Goal: Find specific page/section: Find specific page/section

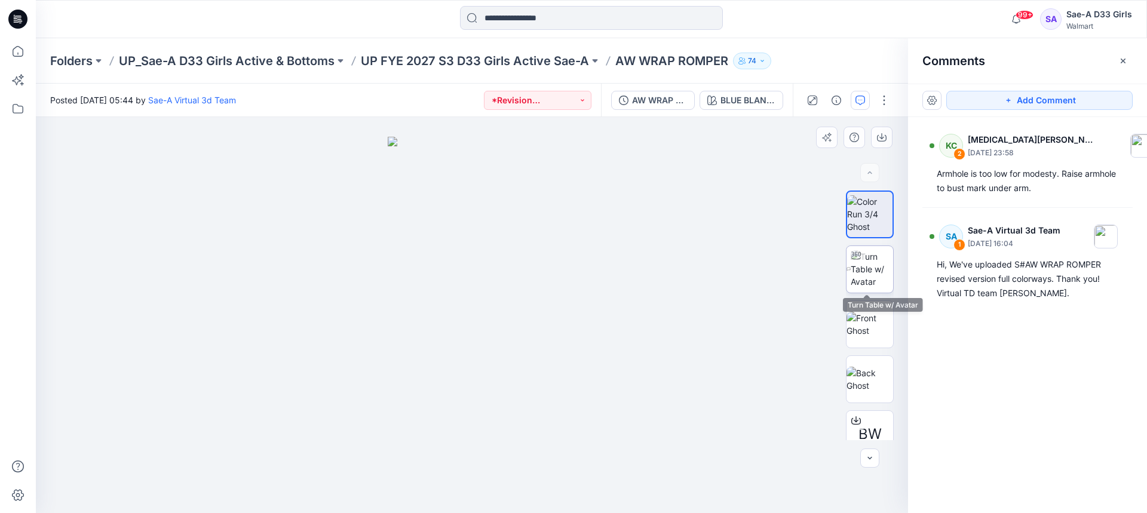
click at [866, 279] on img at bounding box center [871, 269] width 42 height 38
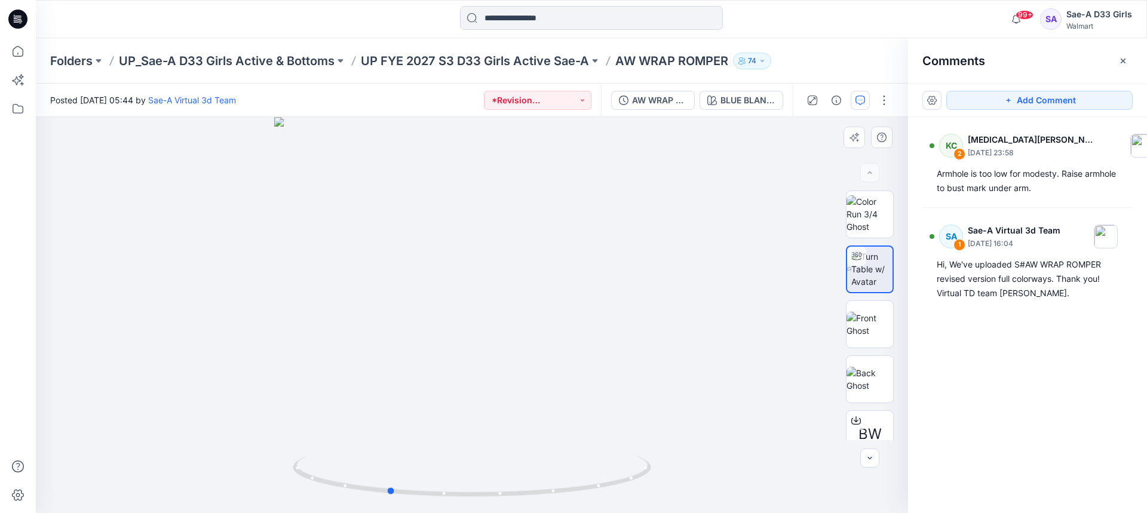
drag, startPoint x: 715, startPoint y: 340, endPoint x: 527, endPoint y: 352, distance: 188.5
drag, startPoint x: 550, startPoint y: 343, endPoint x: 594, endPoint y: 347, distance: 44.3
drag, startPoint x: 539, startPoint y: 260, endPoint x: 545, endPoint y: 337, distance: 77.3
drag, startPoint x: 536, startPoint y: 297, endPoint x: 552, endPoint y: 329, distance: 35.8
click at [865, 211] on img at bounding box center [869, 214] width 47 height 38
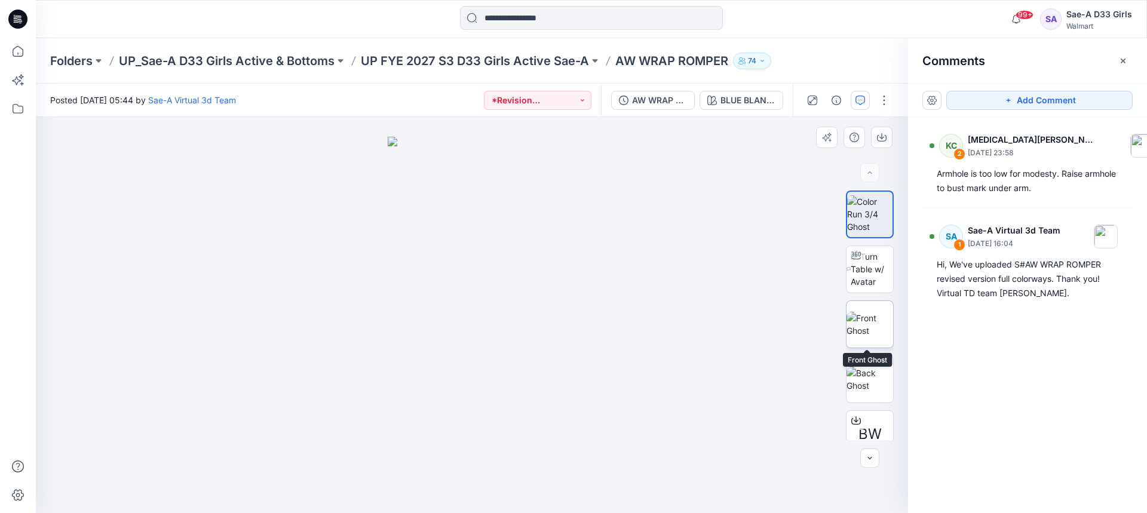
click at [848, 324] on img at bounding box center [869, 324] width 47 height 25
click at [928, 442] on div "KC 2 [MEDICAL_DATA][PERSON_NAME] [DATE] 23:58 Armhole is too low for modesty. R…" at bounding box center [1027, 293] width 239 height 352
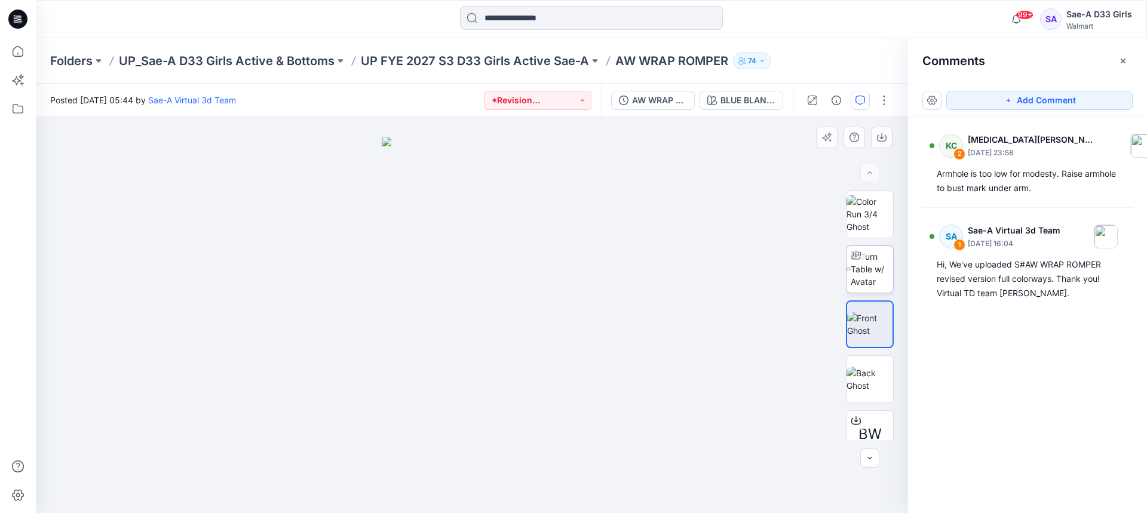
click at [862, 266] on img at bounding box center [871, 269] width 42 height 38
drag, startPoint x: 539, startPoint y: 324, endPoint x: 445, endPoint y: 312, distance: 95.1
drag, startPoint x: 529, startPoint y: 495, endPoint x: 472, endPoint y: 502, distance: 57.8
click at [472, 502] on div at bounding box center [472, 483] width 358 height 60
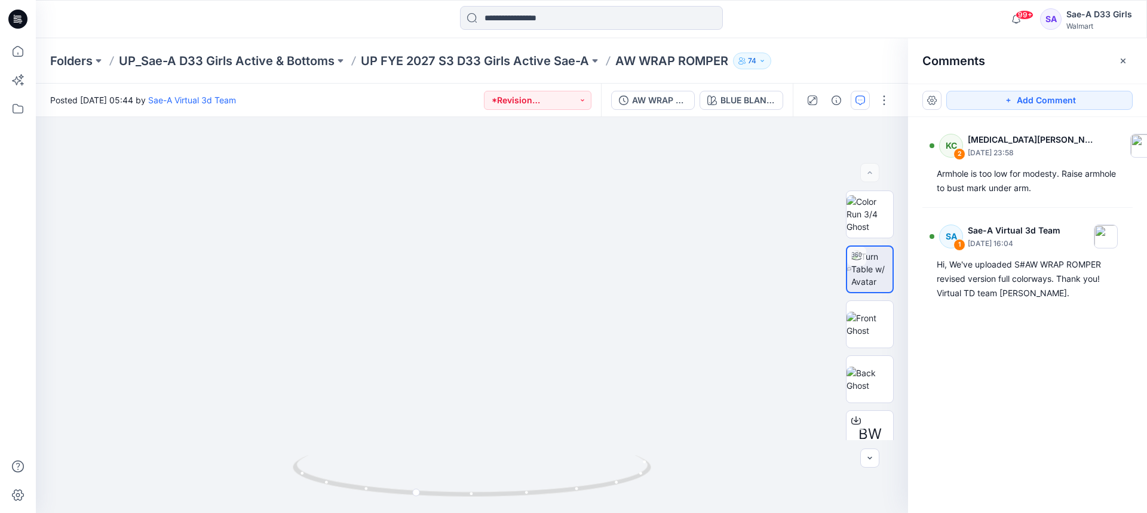
click at [522, 73] on div "Folders UP_Sae-A D33 Girls Active & Bottoms UP FYE 2027 S3 D33 Girls Active Sae…" at bounding box center [591, 60] width 1111 height 45
click at [524, 62] on p "UP FYE 2027 S3 D33 Girls Active Sae-A" at bounding box center [475, 61] width 228 height 17
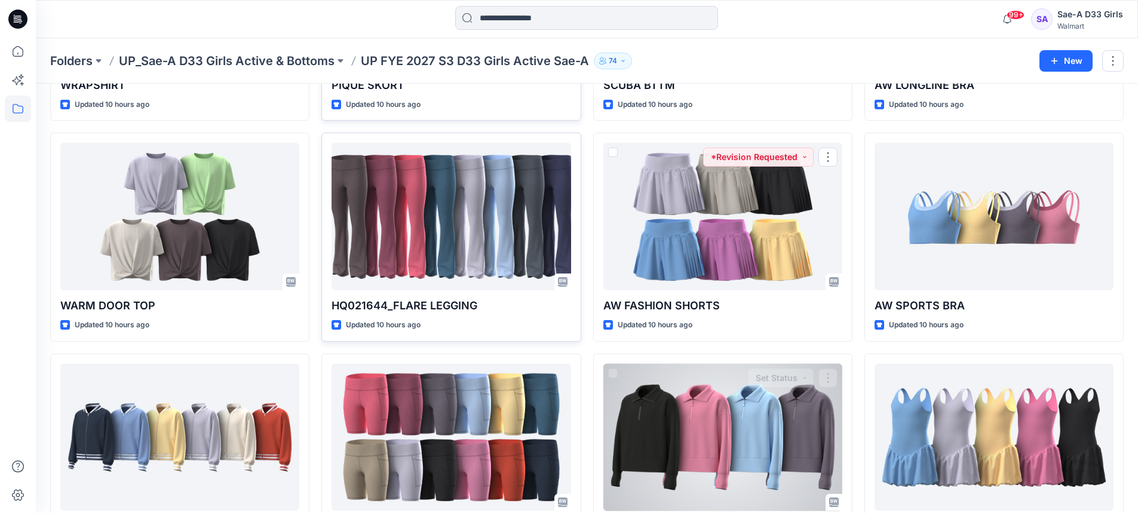
scroll to position [567, 0]
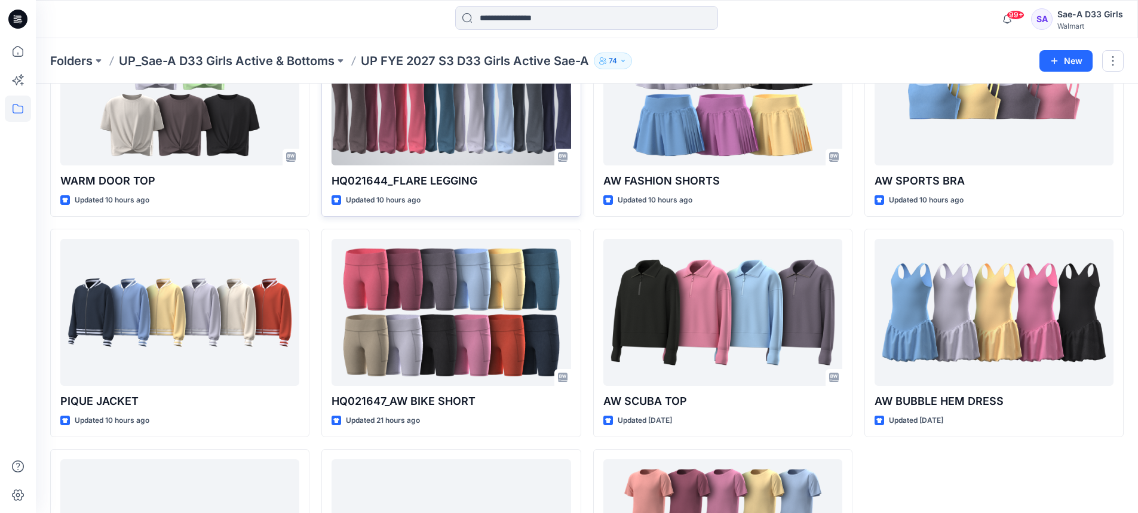
click at [471, 136] on div at bounding box center [450, 92] width 239 height 148
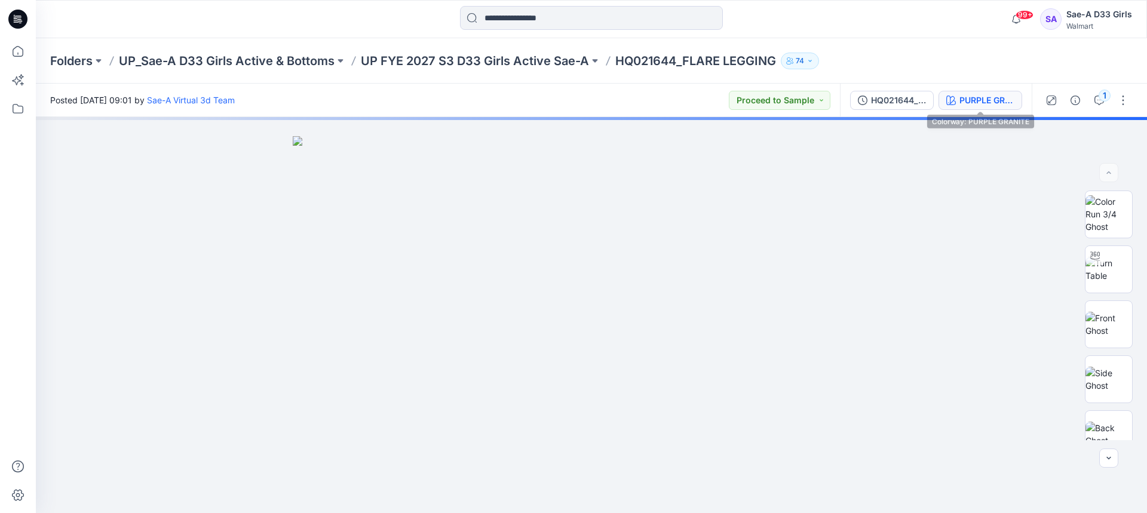
click at [991, 106] on div "PURPLE GRANITE" at bounding box center [986, 100] width 55 height 13
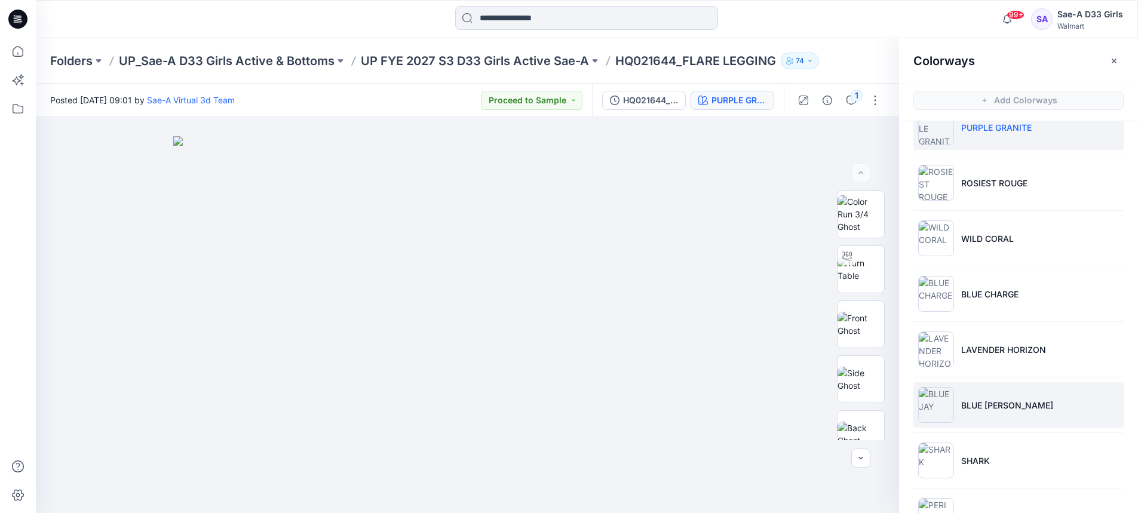
scroll to position [72, 0]
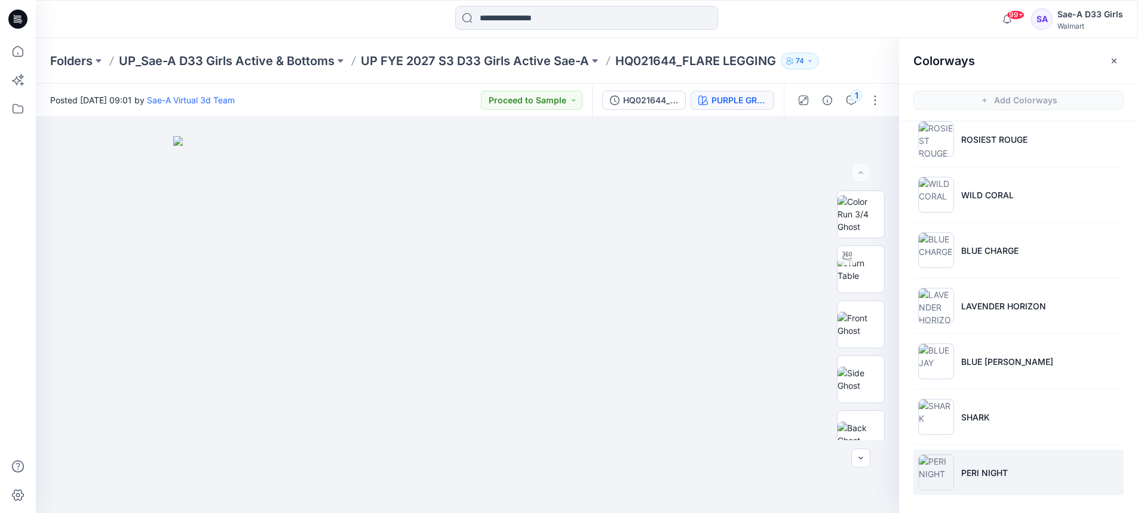
click at [984, 473] on p "PERI NIGHT" at bounding box center [984, 472] width 47 height 13
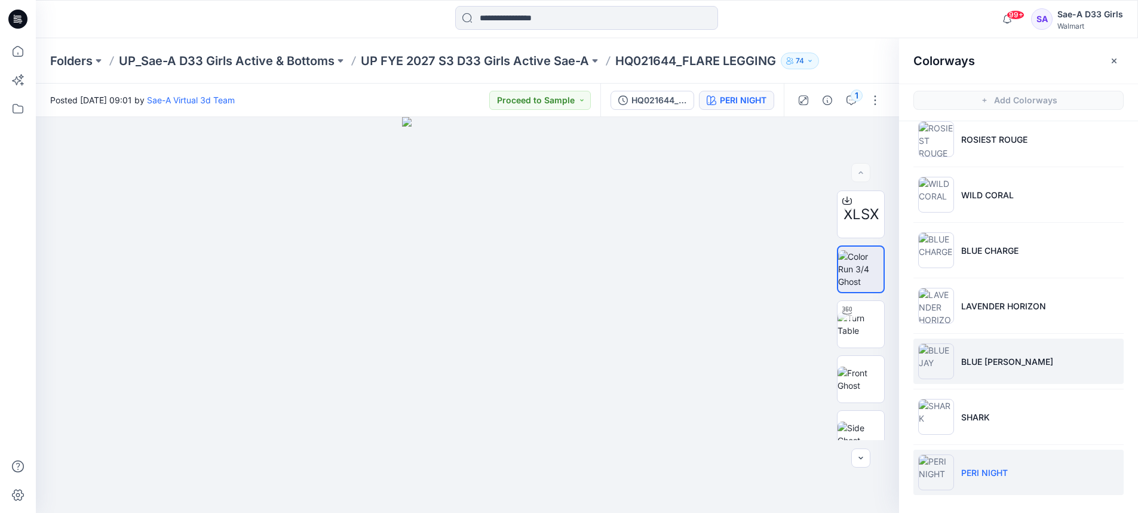
click at [1079, 357] on li "BLUE [PERSON_NAME]" at bounding box center [1018, 361] width 210 height 45
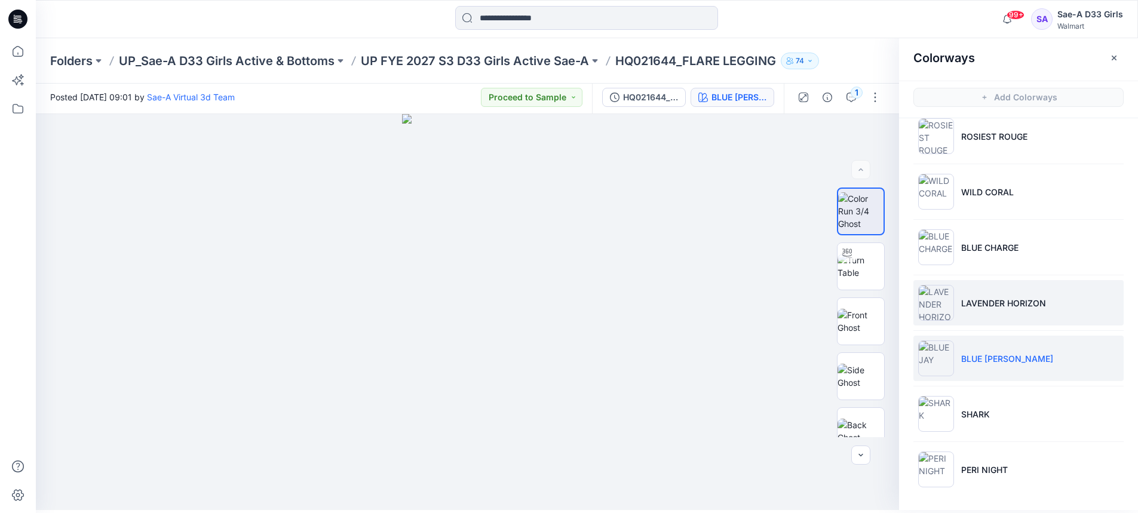
scroll to position [4, 0]
click at [1007, 311] on li "LAVENDER HORIZON" at bounding box center [1018, 302] width 210 height 45
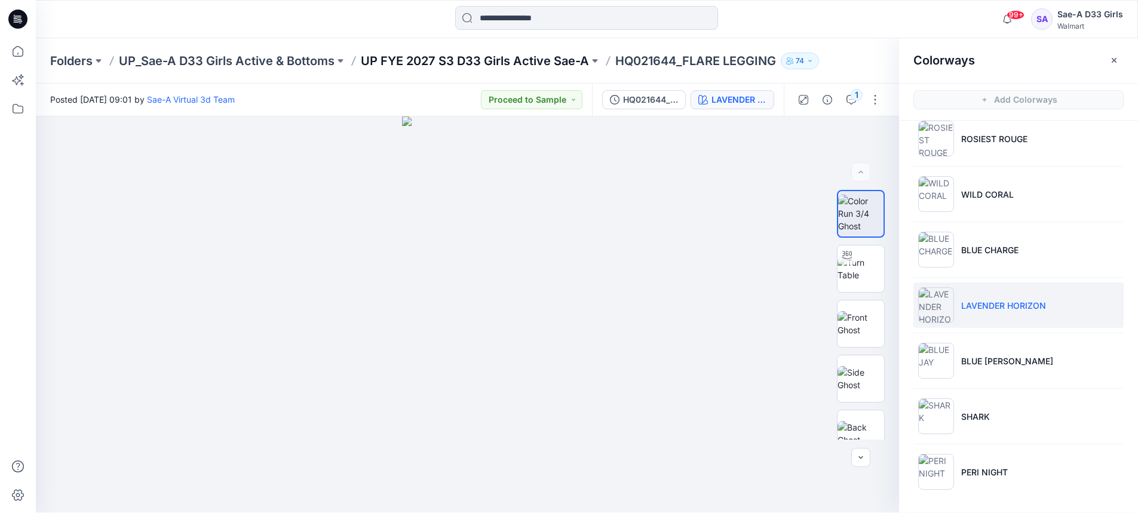
scroll to position [0, 0]
click at [552, 62] on p "UP FYE 2027 S3 D33 Girls Active Sae-A" at bounding box center [475, 61] width 228 height 17
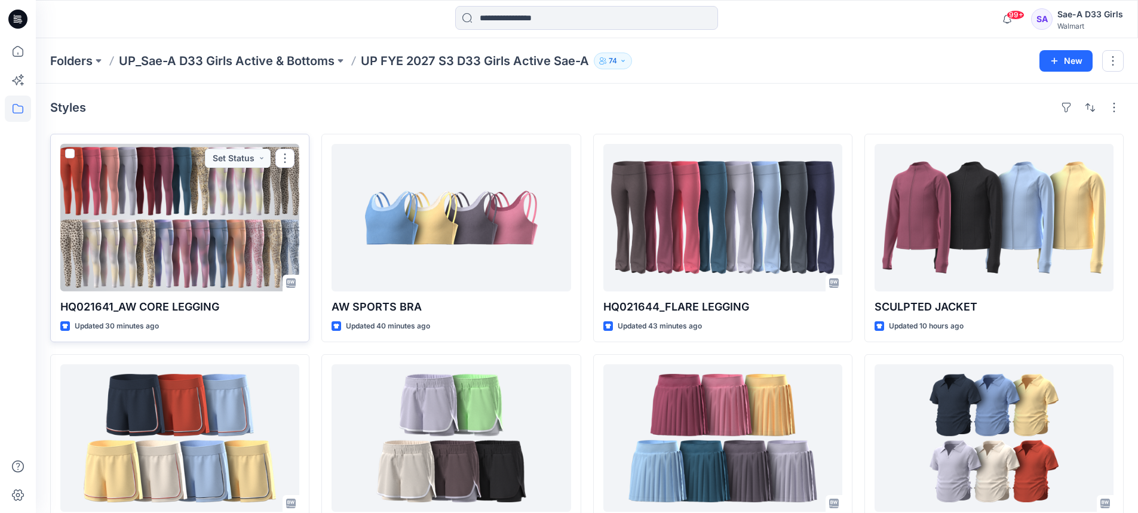
click at [226, 238] on div at bounding box center [179, 218] width 239 height 148
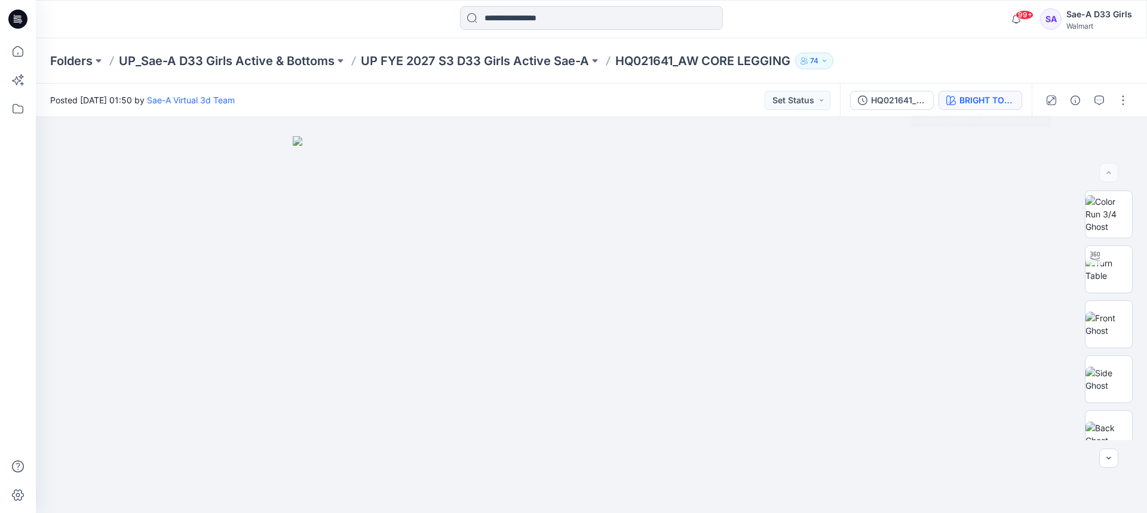
click at [987, 97] on div "BRIGHT TOMATE RED 2033772" at bounding box center [986, 100] width 55 height 13
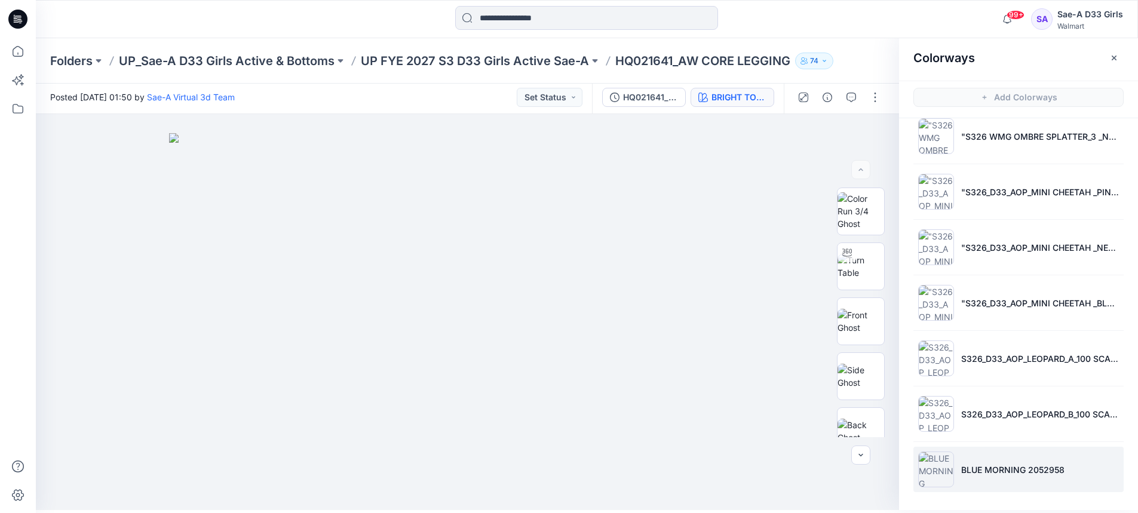
scroll to position [4, 0]
click at [1021, 470] on p "BLUE MORNING 2052958" at bounding box center [1012, 469] width 103 height 13
